Goal: Task Accomplishment & Management: Use online tool/utility

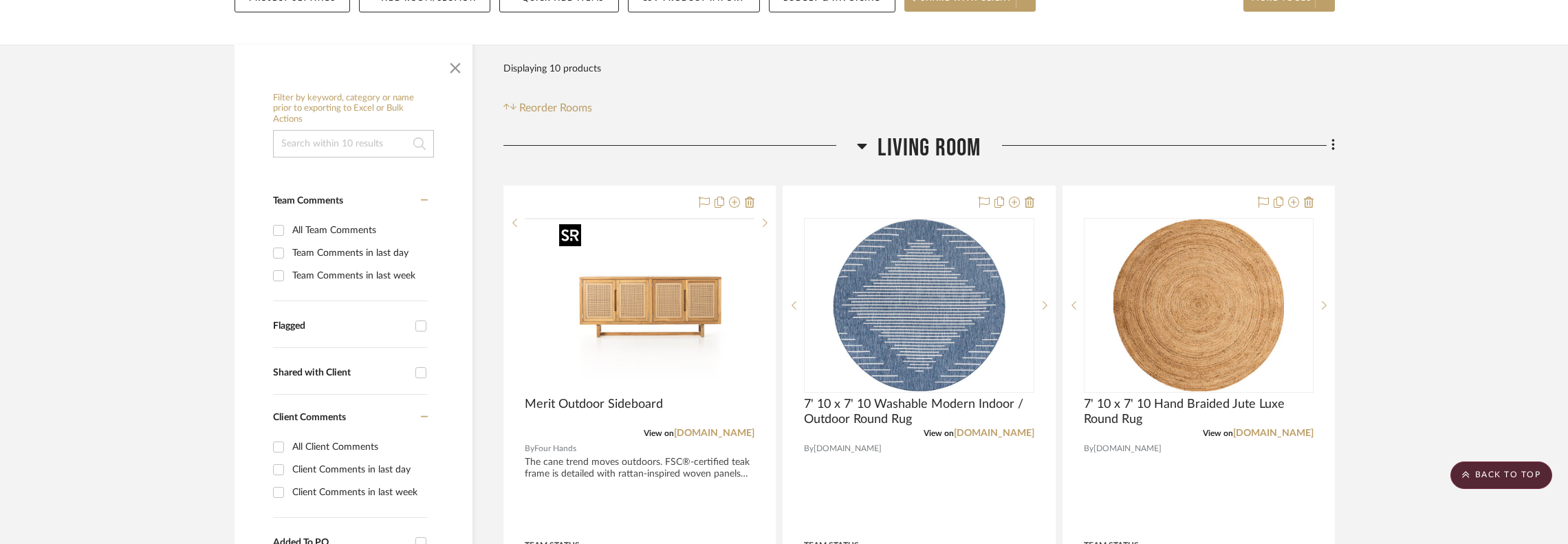
scroll to position [69, 0]
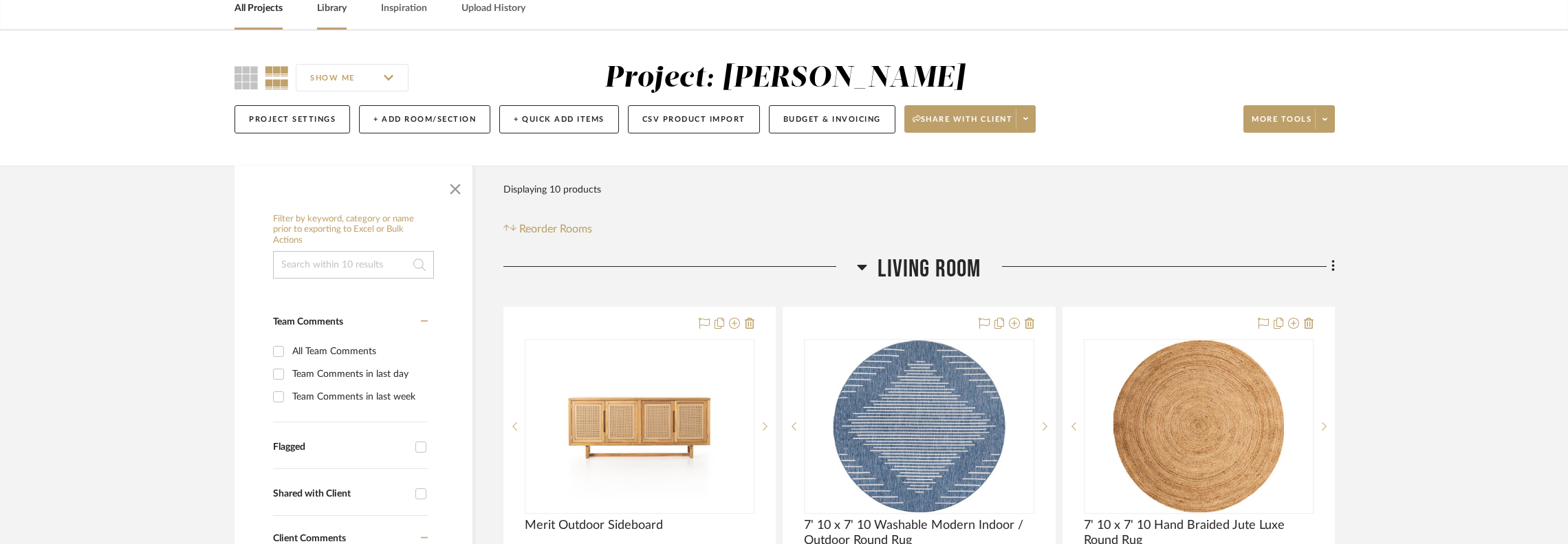
click at [335, 5] on link "Library" at bounding box center [332, 8] width 30 height 18
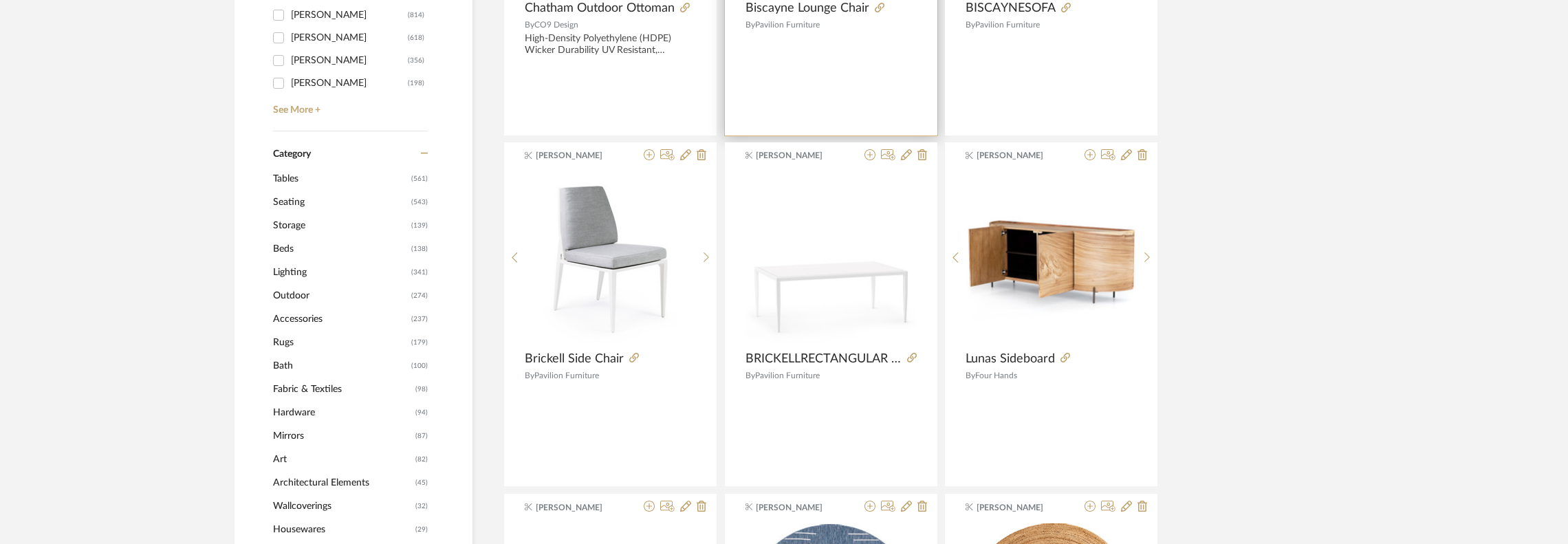
scroll to position [550, 0]
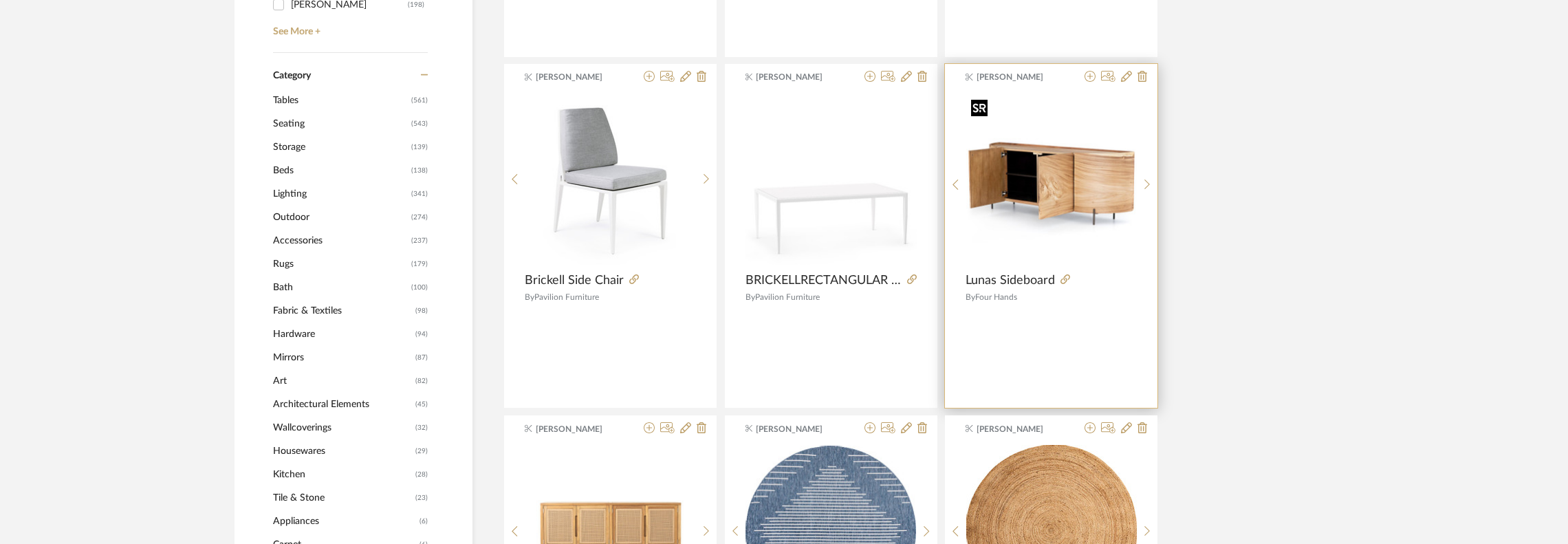
click at [1074, 209] on img "0" at bounding box center [1051, 179] width 170 height 170
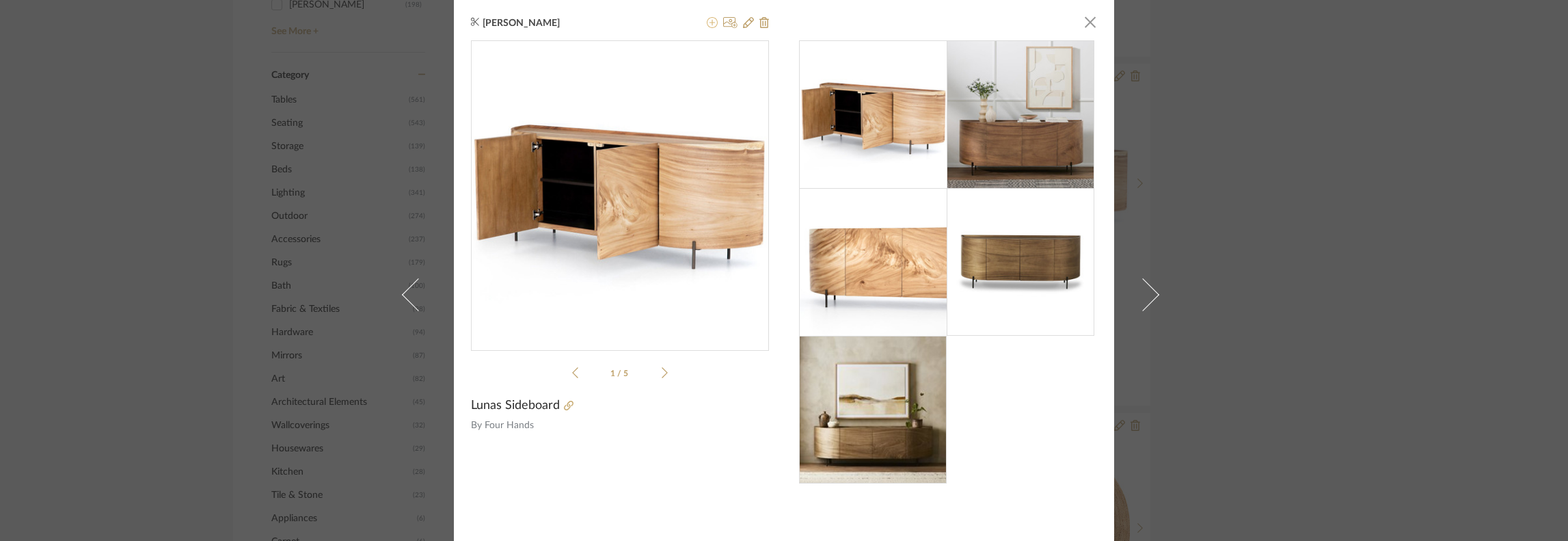
click at [707, 23] on icon at bounding box center [712, 23] width 11 height 11
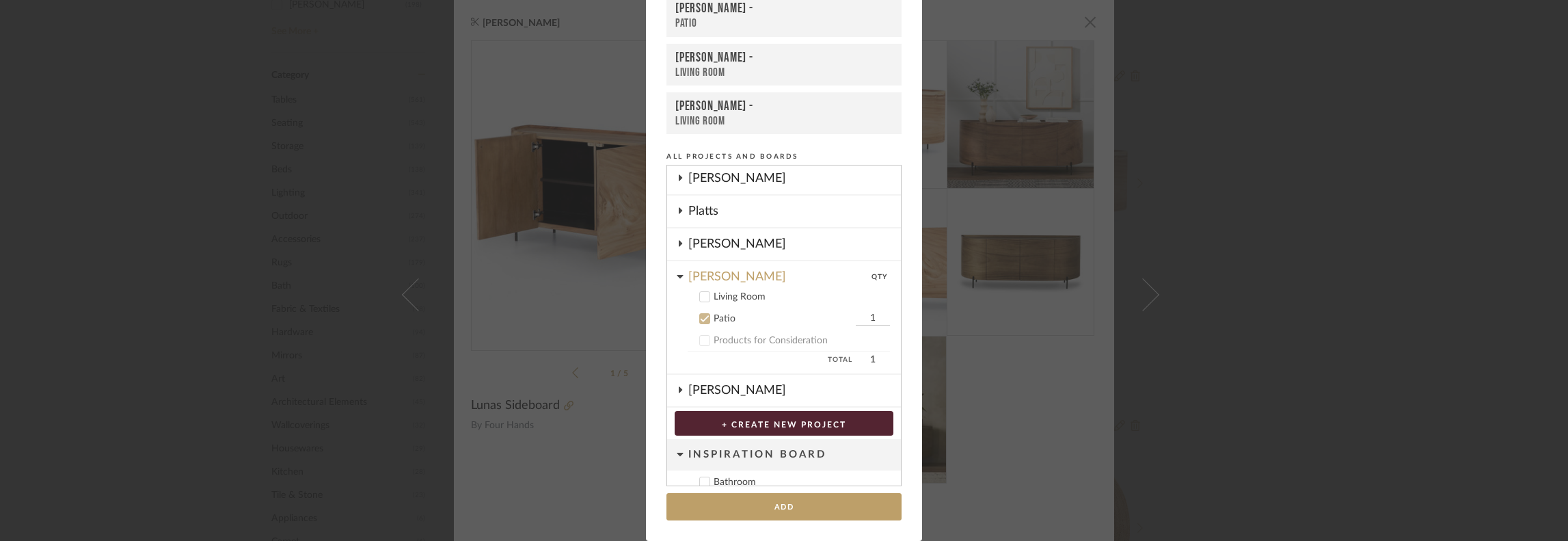
scroll to position [390, 0]
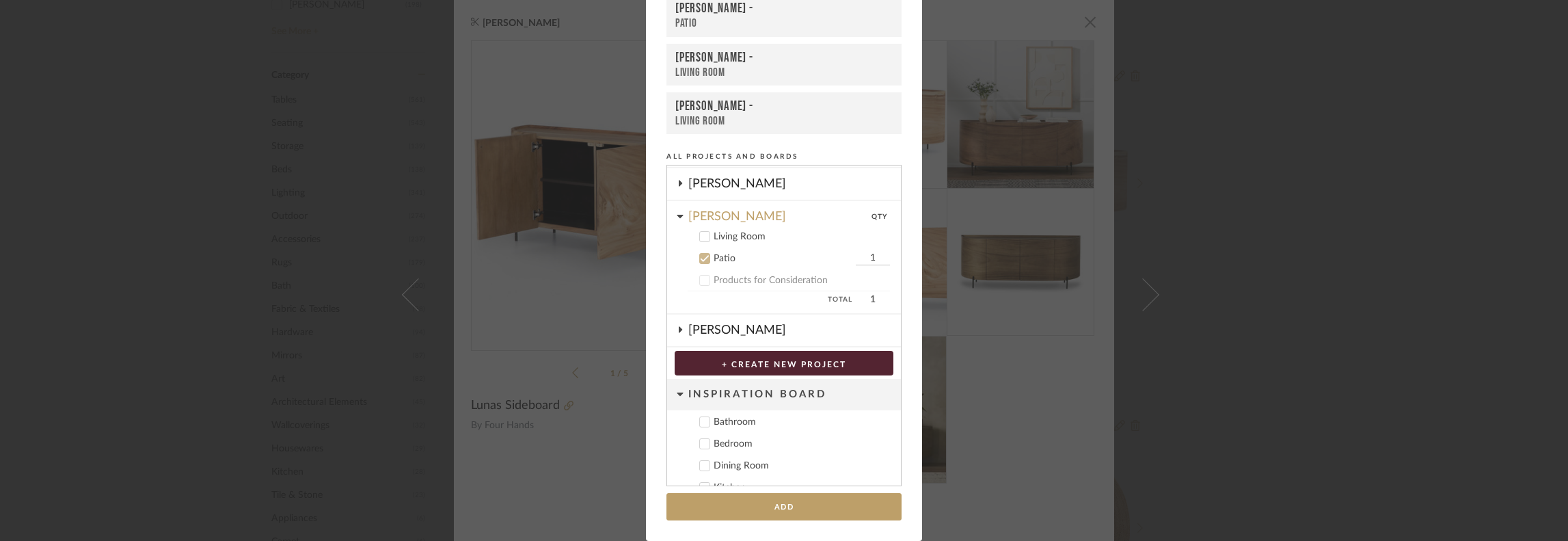
click at [702, 234] on icon at bounding box center [704, 236] width 10 height 10
click at [701, 261] on icon at bounding box center [705, 259] width 9 height 7
click at [755, 510] on button "Add" at bounding box center [784, 507] width 235 height 28
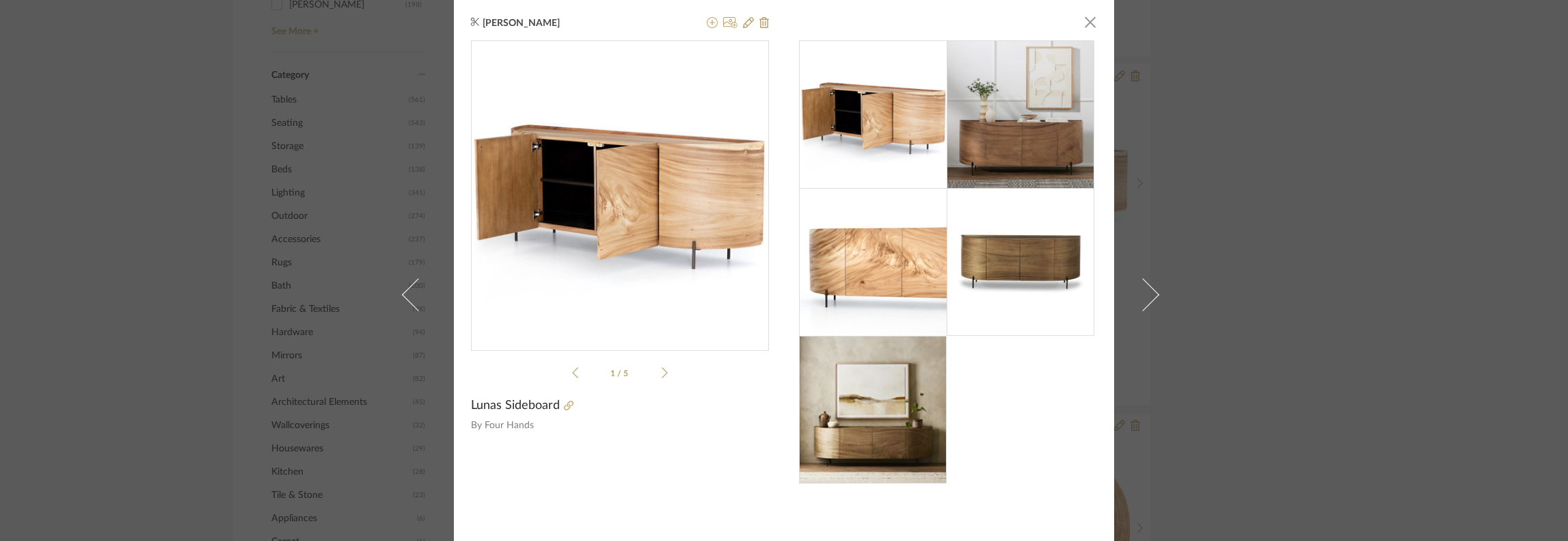
click at [1345, 391] on div "Leslie Callender × 1 / 5 Lunas Sideboard By Four Hands" at bounding box center [784, 270] width 1568 height 541
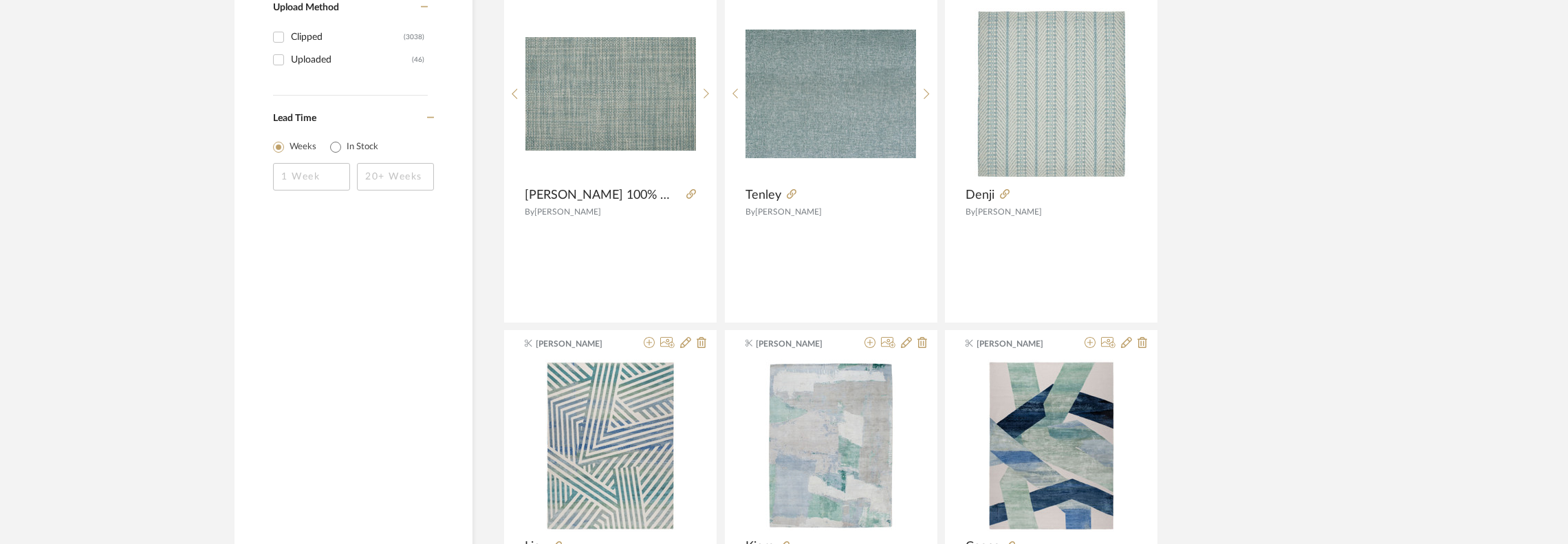
scroll to position [2200, 0]
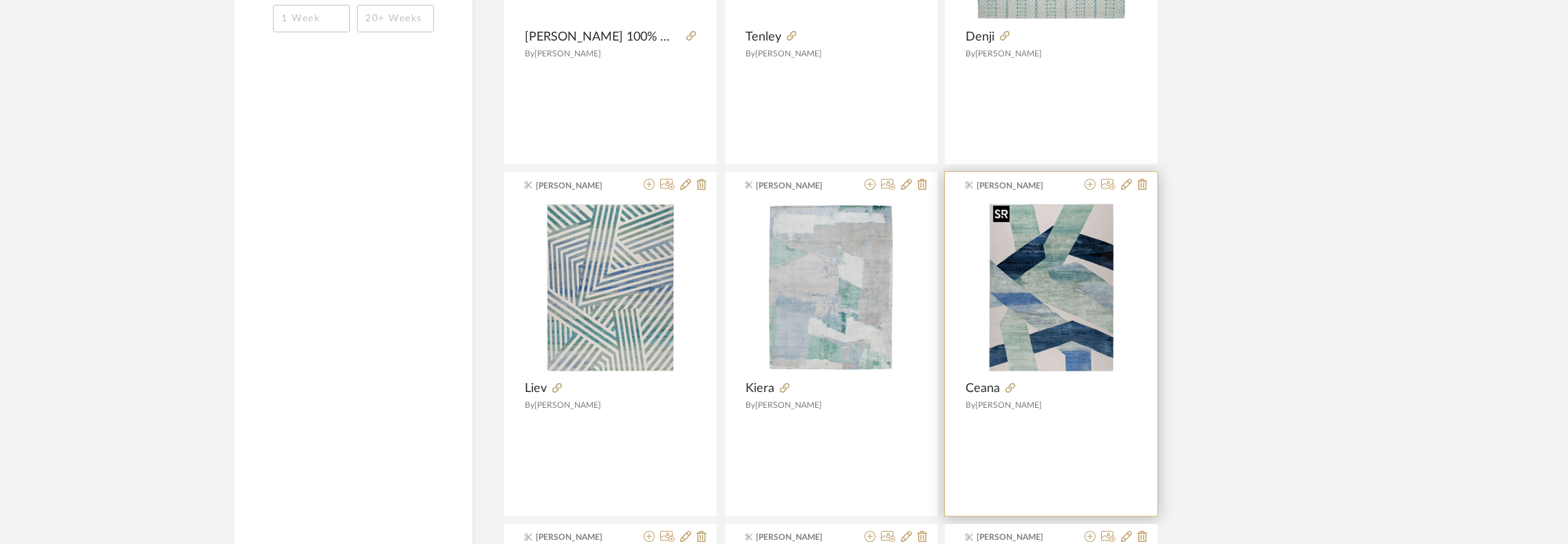
click at [1060, 302] on img "0" at bounding box center [1052, 287] width 128 height 172
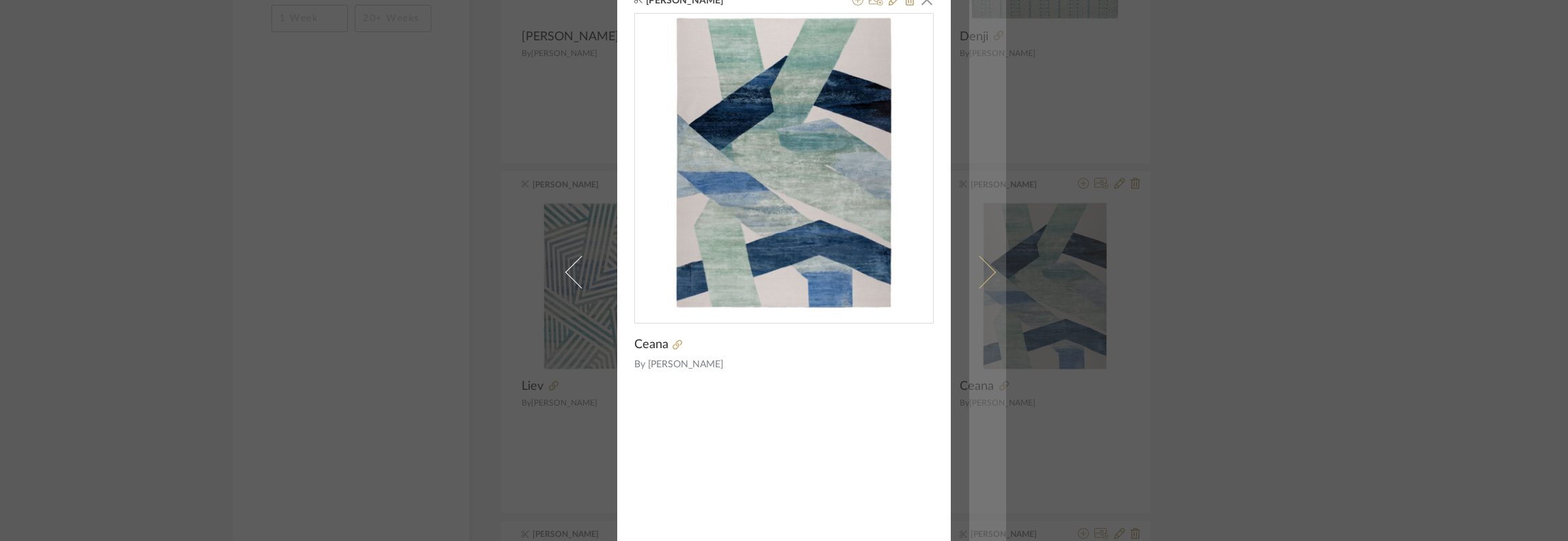
scroll to position [0, 0]
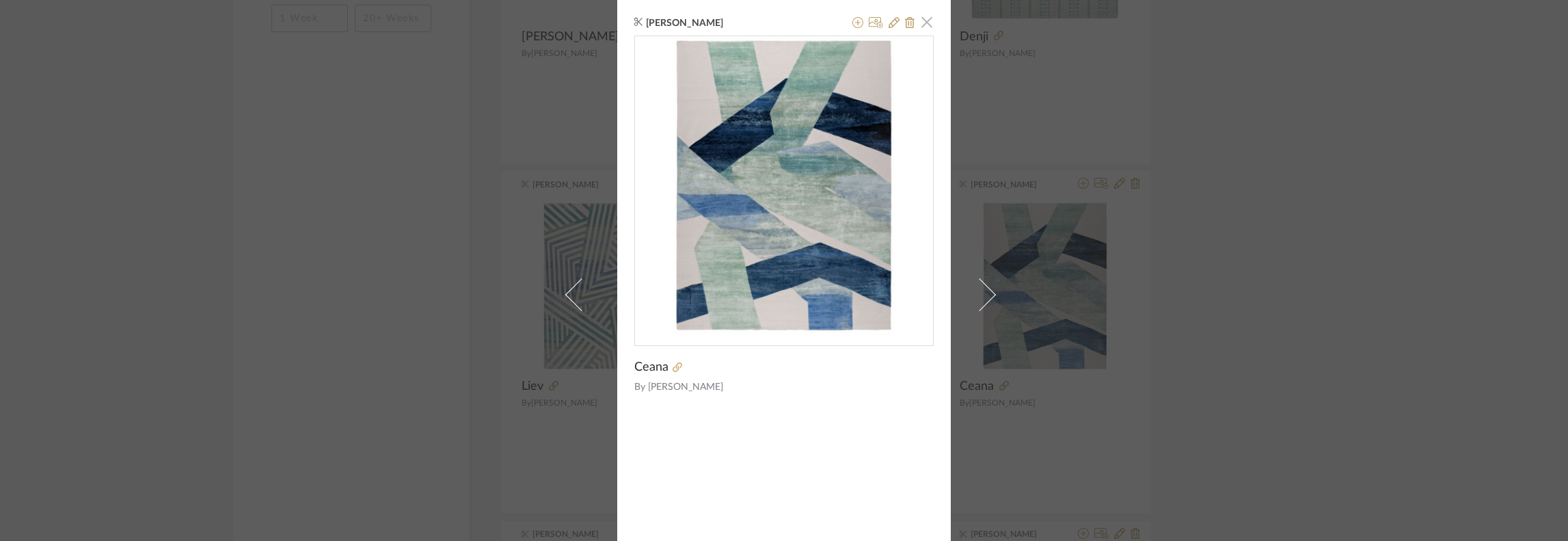
click at [922, 23] on span "button" at bounding box center [926, 21] width 27 height 27
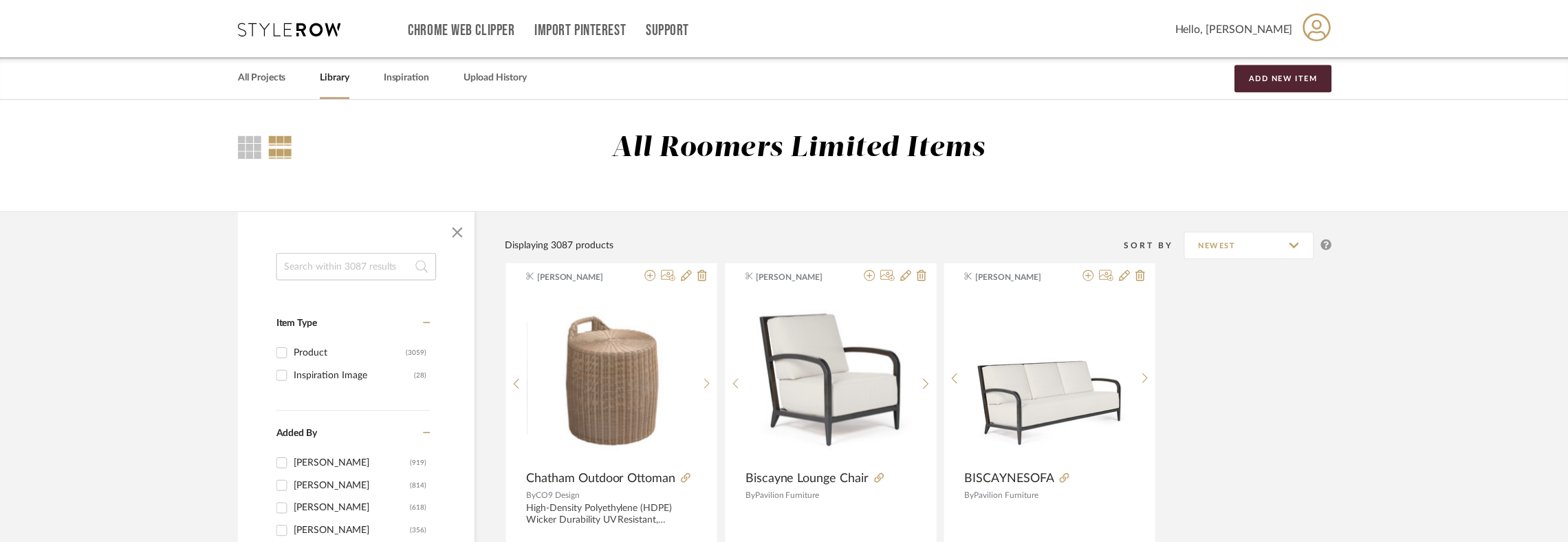
scroll to position [2200, 0]
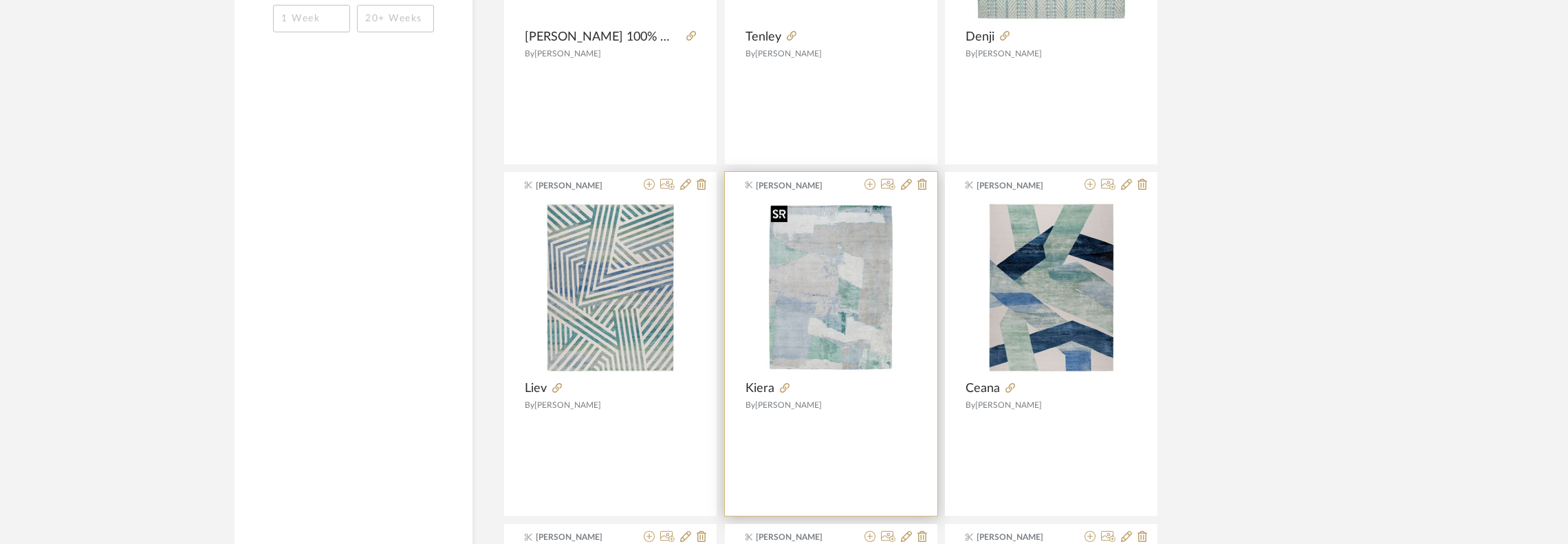
click at [853, 300] on img "0" at bounding box center [831, 287] width 131 height 172
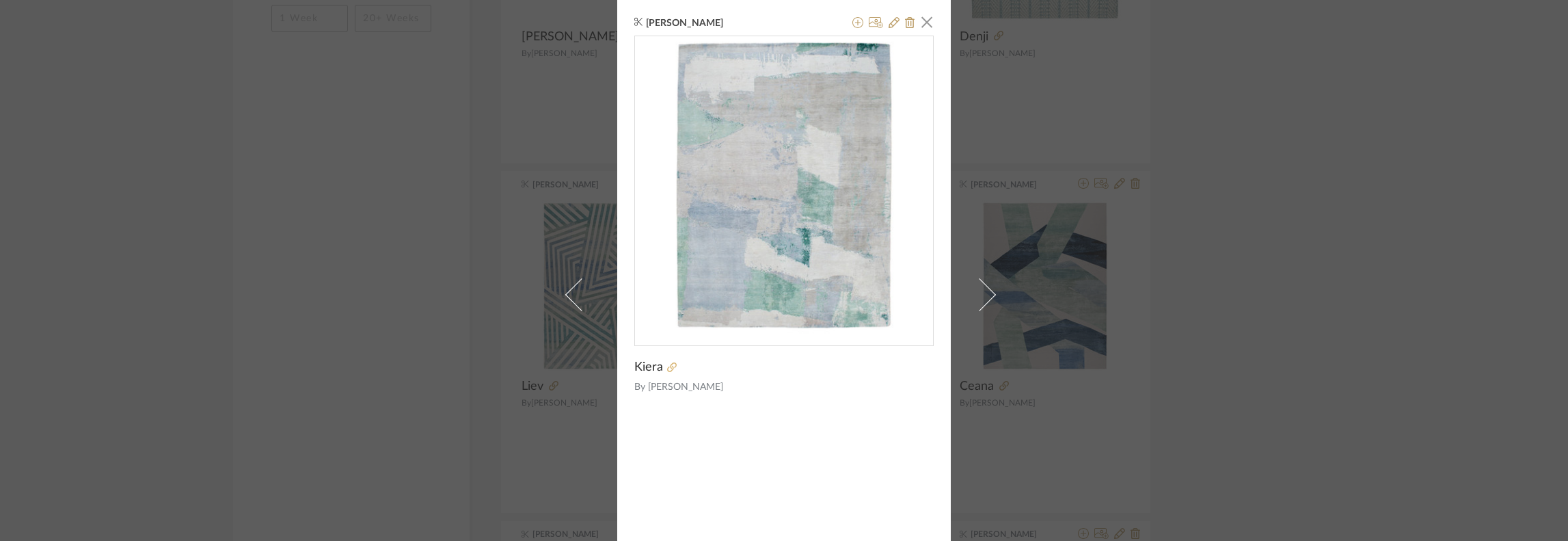
click at [669, 366] on icon at bounding box center [672, 366] width 10 height 10
drag, startPoint x: 1097, startPoint y: 122, endPoint x: 1070, endPoint y: 117, distance: 27.5
click at [1095, 122] on div "Jessica Moxey × Kiera By Stark" at bounding box center [784, 270] width 1568 height 541
